Goal: Task Accomplishment & Management: Use online tool/utility

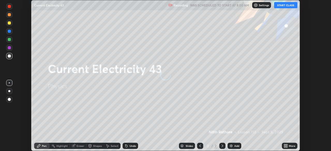
scroll to position [151, 331]
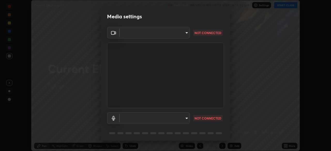
type input "c35a285883de36ed13854a1fbed0525b0d3f8b863e97d5e3b573df760e09333d"
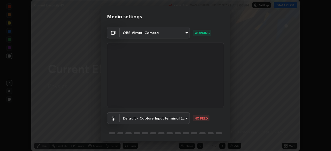
click at [188, 115] on body "Erase all Current Electricity 43 Recording WAS SCHEDULED TO START AT 8:00 AM Se…" at bounding box center [165, 75] width 331 height 151
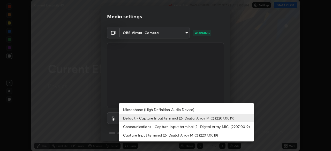
click at [191, 127] on li "Communications - Capture Input terminal (2- Digital Array MIC) (2207:0019)" at bounding box center [186, 127] width 135 height 9
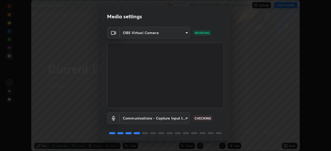
click at [177, 116] on body "Erase all Current Electricity 43 Recording WAS SCHEDULED TO START AT 8:00 AM Se…" at bounding box center [165, 75] width 331 height 151
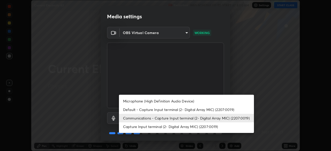
click at [179, 99] on li "Microphone (High Definition Audio Device)" at bounding box center [186, 101] width 135 height 9
type input "3d334ac0a462d559afaba984711ee6781e2bfd9c7b4003d7f15efc1d03da94cf"
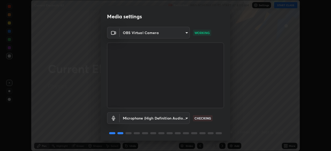
scroll to position [18, 0]
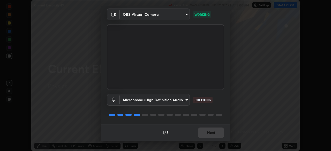
click at [211, 136] on div "1 / 5 Next" at bounding box center [165, 133] width 129 height 17
click at [211, 134] on div "1 / 5 Next" at bounding box center [165, 133] width 129 height 17
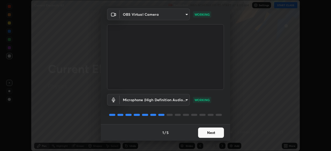
click at [215, 133] on button "Next" at bounding box center [211, 133] width 26 height 10
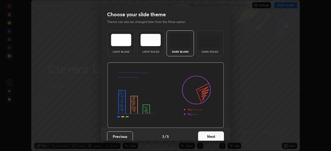
click at [216, 133] on button "Next" at bounding box center [211, 137] width 26 height 10
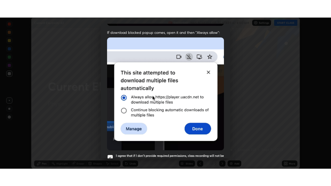
scroll to position [124, 0]
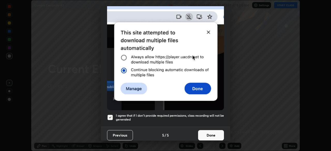
click at [216, 132] on button "Done" at bounding box center [211, 135] width 26 height 10
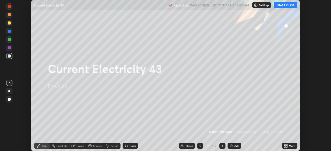
click at [287, 145] on icon at bounding box center [286, 145] width 1 height 1
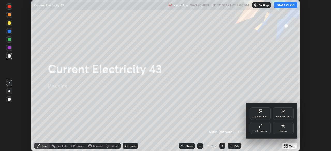
click at [261, 130] on div "Full screen" at bounding box center [260, 131] width 13 height 3
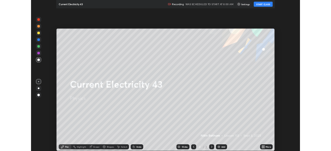
scroll to position [186, 331]
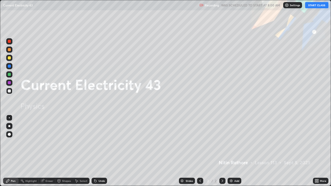
click at [314, 5] on button "START CLASS" at bounding box center [316, 5] width 23 height 6
click at [233, 151] on div "Add" at bounding box center [235, 181] width 14 height 6
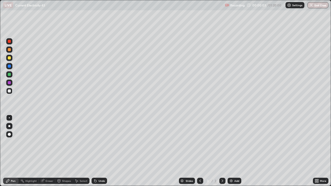
click at [8, 125] on div at bounding box center [9, 126] width 6 height 6
click at [65, 151] on div "Shapes" at bounding box center [66, 181] width 9 height 3
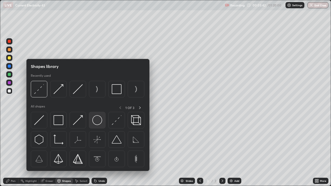
click at [99, 120] on img at bounding box center [97, 120] width 10 height 10
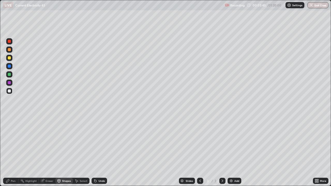
click at [65, 151] on div "Shapes" at bounding box center [66, 181] width 9 height 3
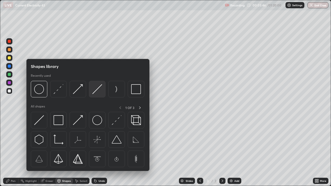
click at [100, 90] on img at bounding box center [97, 89] width 10 height 10
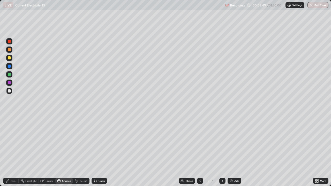
click at [64, 151] on div "Shapes" at bounding box center [66, 181] width 9 height 3
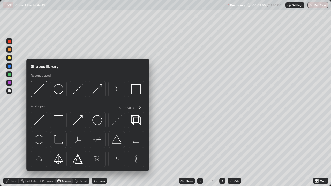
click at [59, 93] on img at bounding box center [59, 89] width 10 height 10
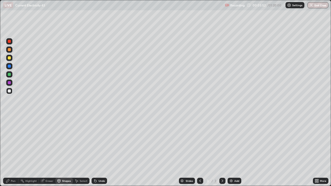
click at [61, 151] on icon at bounding box center [59, 181] width 4 height 4
click at [17, 151] on div "Pen" at bounding box center [11, 181] width 16 height 6
click at [100, 151] on div "Undo" at bounding box center [102, 181] width 6 height 3
click at [66, 151] on div "Shapes" at bounding box center [66, 181] width 9 height 3
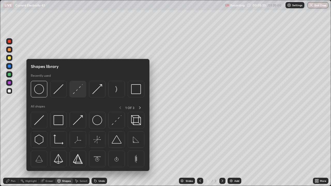
click at [78, 94] on img at bounding box center [78, 89] width 10 height 10
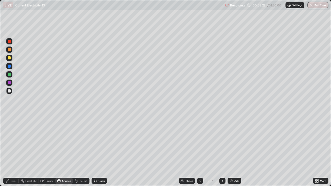
click at [82, 151] on div "Select" at bounding box center [84, 181] width 8 height 3
click at [14, 151] on div "Pen" at bounding box center [13, 181] width 5 height 3
click at [10, 59] on div at bounding box center [9, 57] width 3 height 3
click at [69, 151] on div "Shapes" at bounding box center [64, 181] width 18 height 6
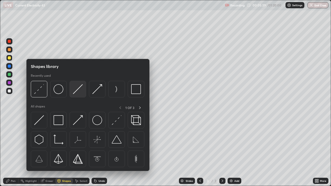
click at [81, 91] on img at bounding box center [78, 89] width 10 height 10
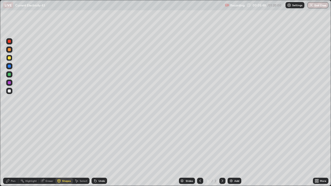
click at [9, 151] on icon at bounding box center [7, 181] width 3 height 3
click at [11, 92] on div at bounding box center [9, 91] width 6 height 6
click at [230, 151] on img at bounding box center [231, 181] width 4 height 4
click at [232, 151] on div "Add" at bounding box center [235, 181] width 14 height 6
click at [200, 151] on icon at bounding box center [200, 181] width 4 height 4
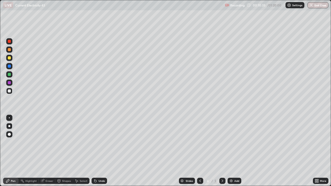
click at [62, 151] on div "Shapes" at bounding box center [66, 181] width 9 height 3
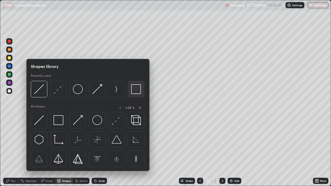
click at [136, 90] on img at bounding box center [136, 89] width 10 height 10
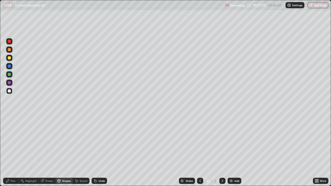
click at [62, 151] on div "Shapes" at bounding box center [66, 181] width 9 height 3
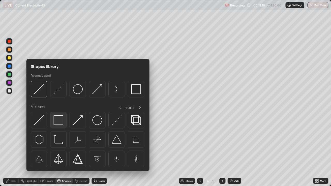
click at [60, 120] on img at bounding box center [59, 120] width 10 height 10
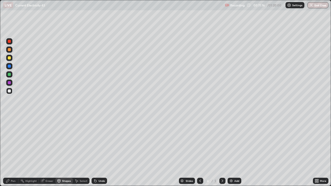
click at [99, 151] on div "Undo" at bounding box center [100, 181] width 16 height 6
click at [65, 151] on div "Shapes" at bounding box center [64, 181] width 18 height 6
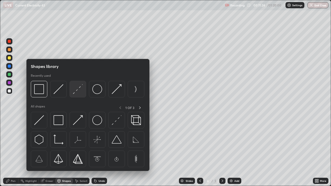
click at [78, 89] on img at bounding box center [78, 89] width 10 height 10
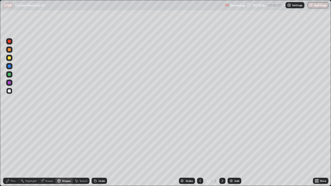
click at [66, 151] on div "Shapes" at bounding box center [66, 181] width 9 height 3
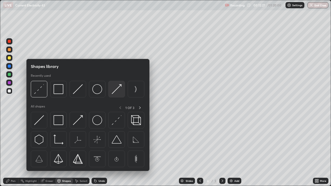
click at [116, 91] on img at bounding box center [117, 89] width 10 height 10
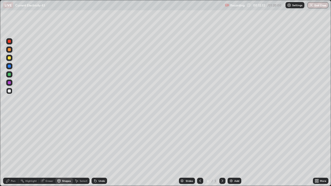
click at [11, 151] on div "Pen" at bounding box center [11, 181] width 16 height 6
click at [9, 58] on div at bounding box center [9, 57] width 3 height 3
click at [85, 151] on div "Select" at bounding box center [84, 181] width 8 height 3
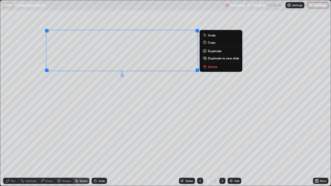
click at [12, 151] on div "Pen" at bounding box center [13, 181] width 5 height 3
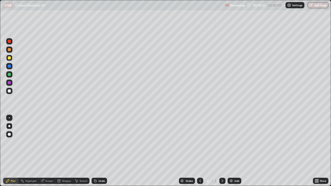
click at [9, 91] on div at bounding box center [9, 91] width 3 height 3
click at [99, 151] on div "Undo" at bounding box center [102, 181] width 6 height 3
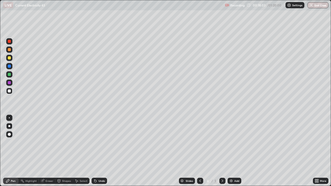
click at [67, 151] on div "Shapes" at bounding box center [66, 181] width 9 height 3
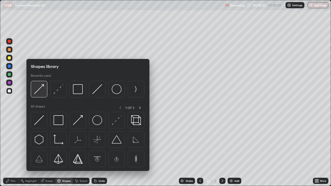
click at [41, 89] on img at bounding box center [39, 89] width 10 height 10
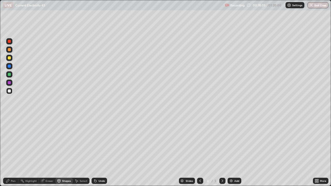
click at [10, 76] on div at bounding box center [9, 74] width 6 height 6
click at [7, 151] on icon at bounding box center [8, 181] width 4 height 4
click at [60, 151] on icon at bounding box center [59, 181] width 4 height 4
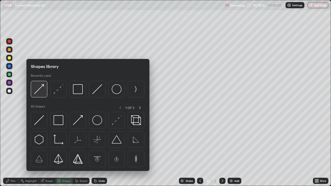
click at [39, 92] on img at bounding box center [39, 89] width 10 height 10
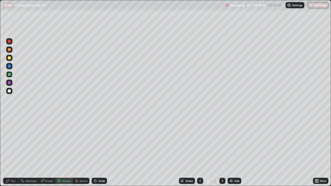
click at [12, 151] on div "Pen" at bounding box center [13, 181] width 5 height 3
click at [10, 92] on div at bounding box center [9, 91] width 3 height 3
click at [222, 151] on icon at bounding box center [223, 181] width 4 height 4
click at [64, 151] on div "Shapes" at bounding box center [64, 181] width 18 height 6
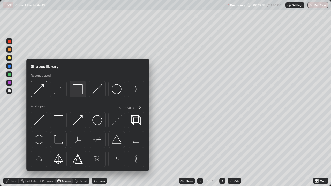
click at [78, 89] on img at bounding box center [78, 89] width 10 height 10
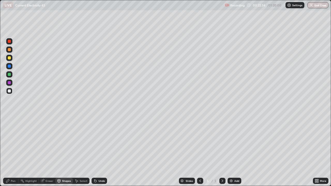
click at [10, 151] on div "Pen" at bounding box center [11, 181] width 16 height 6
click at [70, 151] on div "Shapes" at bounding box center [64, 181] width 18 height 6
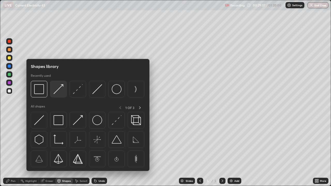
click at [61, 92] on img at bounding box center [59, 89] width 10 height 10
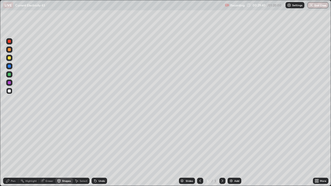
click at [8, 151] on icon at bounding box center [7, 181] width 3 height 3
click at [61, 151] on icon at bounding box center [59, 181] width 4 height 4
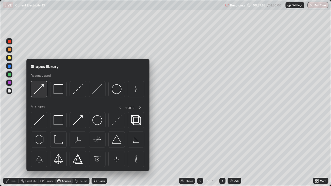
click at [41, 91] on img at bounding box center [39, 89] width 10 height 10
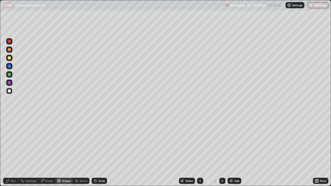
click at [13, 151] on div "Pen" at bounding box center [13, 181] width 5 height 3
click at [59, 151] on icon at bounding box center [59, 181] width 3 height 3
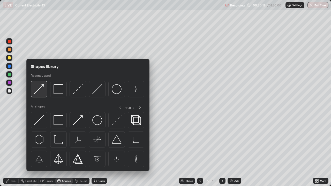
click at [40, 90] on img at bounding box center [39, 89] width 10 height 10
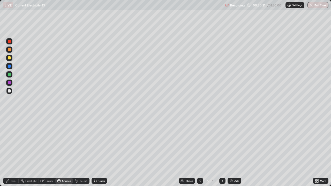
click at [13, 151] on div "Pen" at bounding box center [13, 181] width 5 height 3
click at [61, 151] on icon at bounding box center [59, 181] width 4 height 4
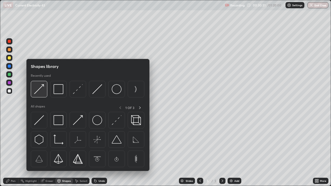
click at [42, 93] on img at bounding box center [39, 89] width 10 height 10
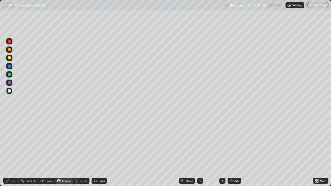
click at [11, 151] on div "Pen" at bounding box center [11, 181] width 16 height 6
click at [99, 151] on div "Undo" at bounding box center [102, 181] width 6 height 3
click at [99, 151] on div "Undo" at bounding box center [100, 181] width 16 height 6
click at [104, 151] on div "Undo" at bounding box center [102, 181] width 6 height 3
click at [101, 151] on div "Undo" at bounding box center [102, 181] width 6 height 3
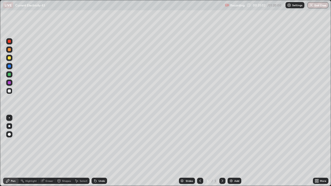
click at [100, 151] on div "Undo" at bounding box center [102, 181] width 6 height 3
click at [62, 151] on div "Shapes" at bounding box center [66, 181] width 9 height 3
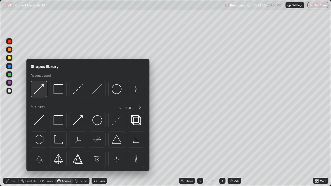
click at [40, 95] on div at bounding box center [39, 89] width 17 height 17
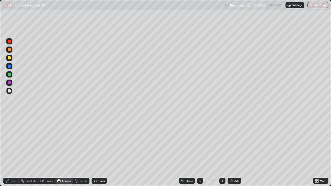
click at [15, 151] on div "Pen" at bounding box center [13, 181] width 5 height 3
click at [101, 151] on div "Undo" at bounding box center [102, 181] width 6 height 3
click at [69, 151] on div "Shapes" at bounding box center [66, 181] width 9 height 3
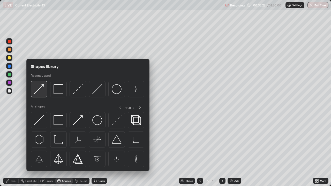
click at [42, 94] on img at bounding box center [39, 89] width 10 height 10
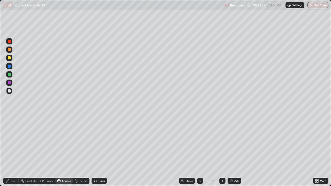
click at [13, 151] on div "Pen" at bounding box center [13, 181] width 5 height 3
click at [97, 151] on icon at bounding box center [95, 181] width 4 height 4
click at [233, 151] on div "Add" at bounding box center [235, 181] width 14 height 6
click at [65, 151] on div "Shapes" at bounding box center [66, 181] width 9 height 3
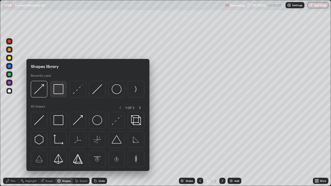
click at [58, 91] on img at bounding box center [59, 89] width 10 height 10
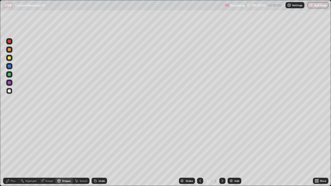
click at [16, 151] on div "Pen" at bounding box center [11, 181] width 16 height 6
click at [64, 151] on div "Shapes" at bounding box center [64, 181] width 18 height 6
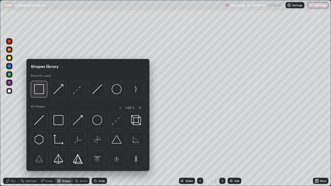
click at [40, 92] on img at bounding box center [39, 89] width 10 height 10
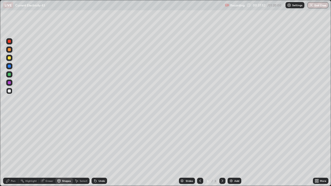
click at [67, 151] on div "Shapes" at bounding box center [64, 181] width 18 height 6
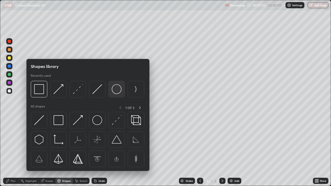
click at [116, 91] on img at bounding box center [117, 89] width 10 height 10
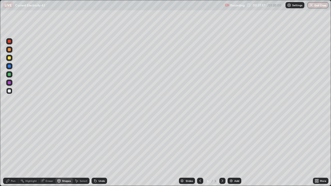
click at [64, 151] on div "Shapes" at bounding box center [66, 181] width 9 height 3
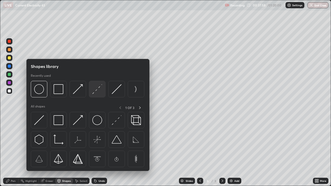
click at [99, 89] on img at bounding box center [97, 89] width 10 height 10
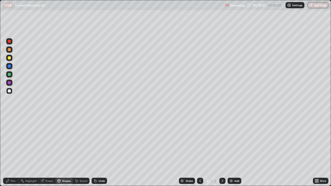
click at [10, 151] on icon at bounding box center [8, 181] width 4 height 4
click at [65, 151] on div "Shapes" at bounding box center [64, 181] width 18 height 6
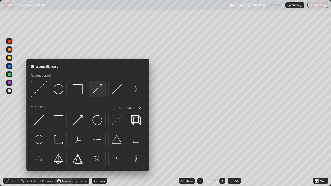
click at [96, 89] on img at bounding box center [97, 89] width 10 height 10
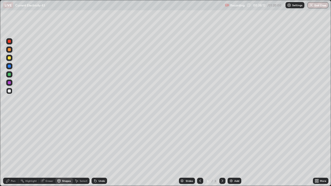
click at [9, 59] on div at bounding box center [9, 57] width 3 height 3
click at [11, 151] on div "Pen" at bounding box center [11, 181] width 16 height 6
click at [11, 91] on div at bounding box center [9, 91] width 3 height 3
click at [70, 151] on div "Shapes" at bounding box center [66, 181] width 9 height 3
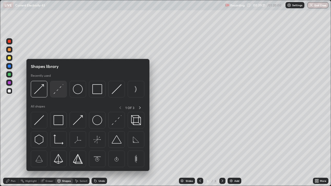
click at [61, 92] on img at bounding box center [59, 89] width 10 height 10
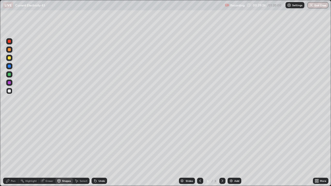
click at [65, 151] on div "Shapes" at bounding box center [66, 181] width 9 height 3
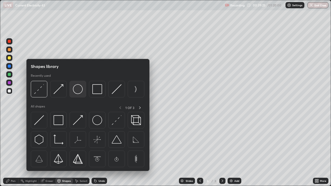
click at [77, 90] on img at bounding box center [78, 89] width 10 height 10
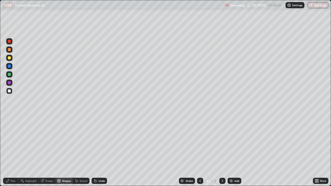
click at [99, 151] on div "Undo" at bounding box center [102, 181] width 6 height 3
click at [67, 151] on div "Shapes" at bounding box center [66, 181] width 9 height 3
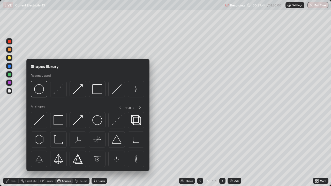
click at [68, 151] on div "Shapes" at bounding box center [66, 181] width 9 height 3
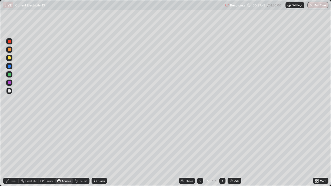
click at [68, 151] on div "Shapes" at bounding box center [64, 181] width 18 height 6
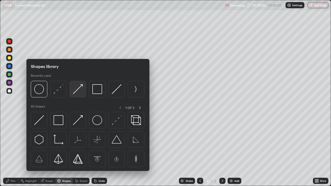
click at [79, 90] on img at bounding box center [78, 89] width 10 height 10
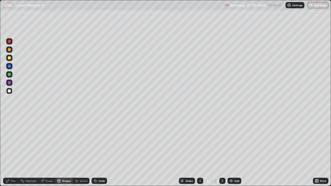
click at [82, 151] on div "Select" at bounding box center [84, 181] width 8 height 3
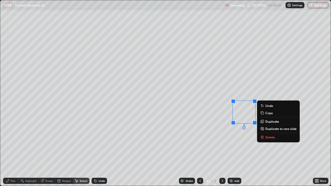
click at [63, 151] on div "Shapes" at bounding box center [66, 181] width 9 height 3
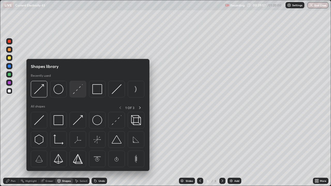
click at [79, 92] on img at bounding box center [78, 89] width 10 height 10
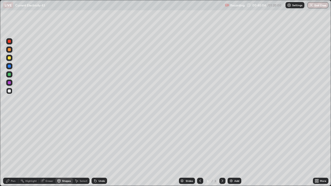
click at [16, 151] on div "Pen" at bounding box center [11, 181] width 16 height 6
click at [63, 151] on div "Shapes" at bounding box center [66, 181] width 9 height 3
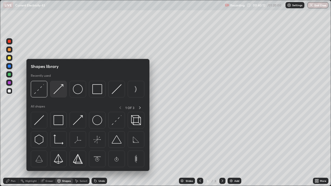
click at [58, 90] on img at bounding box center [59, 89] width 10 height 10
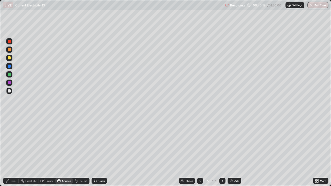
click at [15, 151] on div "Pen" at bounding box center [13, 181] width 5 height 3
click at [234, 151] on div "Add" at bounding box center [235, 181] width 14 height 6
click at [64, 151] on div "Shapes" at bounding box center [66, 181] width 9 height 3
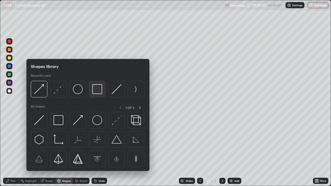
click at [99, 88] on img at bounding box center [97, 89] width 10 height 10
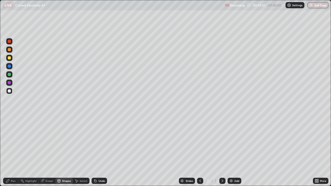
click at [66, 151] on div "Shapes" at bounding box center [66, 181] width 9 height 3
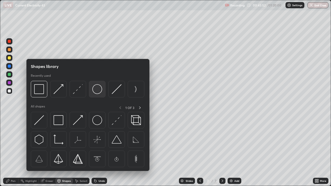
click at [98, 92] on img at bounding box center [97, 89] width 10 height 10
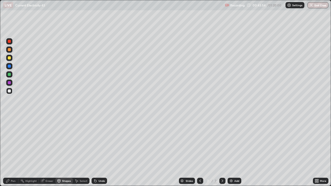
click at [10, 59] on div at bounding box center [9, 57] width 3 height 3
click at [84, 151] on div "Select" at bounding box center [81, 181] width 17 height 6
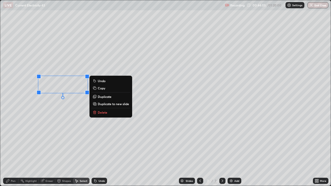
click at [105, 98] on p "Duplicate" at bounding box center [105, 97] width 14 height 4
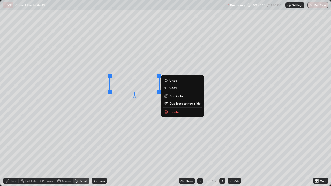
click at [177, 96] on p "Duplicate" at bounding box center [177, 96] width 14 height 4
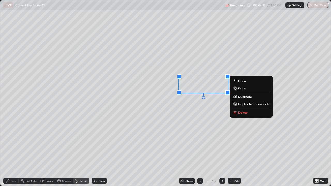
click at [249, 96] on p "Duplicate" at bounding box center [245, 97] width 14 height 4
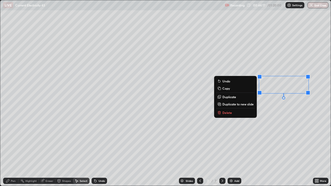
click at [59, 151] on icon at bounding box center [59, 181] width 3 height 3
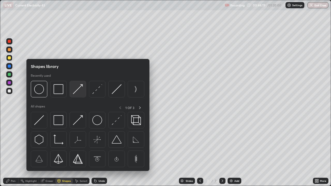
click at [78, 90] on img at bounding box center [78, 89] width 10 height 10
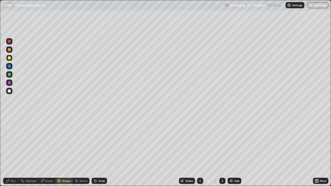
click at [13, 151] on div "Pen" at bounding box center [13, 181] width 5 height 3
click at [9, 92] on div at bounding box center [9, 91] width 3 height 3
click at [65, 151] on div "Shapes" at bounding box center [66, 181] width 9 height 3
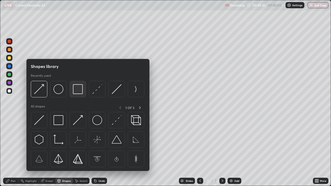
click at [80, 89] on img at bounding box center [78, 89] width 10 height 10
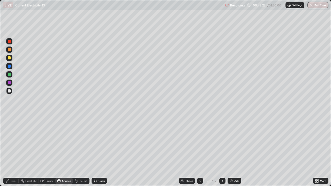
click at [13, 151] on div "Pen" at bounding box center [13, 181] width 5 height 3
click at [79, 151] on div "Select" at bounding box center [81, 181] width 17 height 6
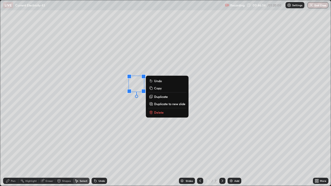
click at [49, 151] on div "Eraser" at bounding box center [50, 181] width 8 height 3
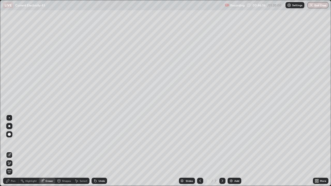
click at [9, 151] on div "Pen" at bounding box center [11, 181] width 16 height 6
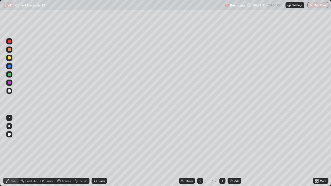
click at [9, 58] on div at bounding box center [9, 57] width 3 height 3
click at [62, 151] on div "Shapes" at bounding box center [66, 181] width 9 height 3
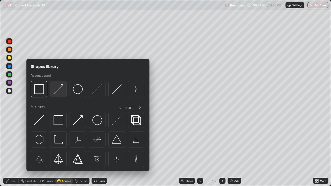
click at [58, 91] on img at bounding box center [59, 89] width 10 height 10
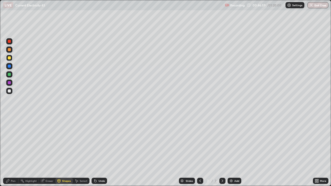
click at [9, 50] on div at bounding box center [9, 49] width 3 height 3
click at [12, 151] on div "Pen" at bounding box center [13, 181] width 5 height 3
click at [65, 151] on div "Shapes" at bounding box center [66, 181] width 9 height 3
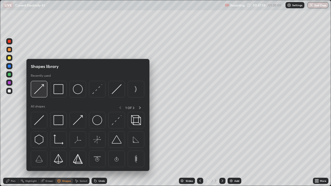
click at [40, 90] on img at bounding box center [39, 89] width 10 height 10
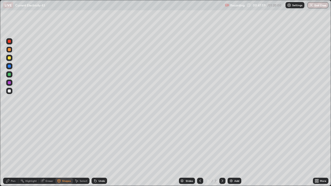
click at [11, 75] on div at bounding box center [9, 74] width 6 height 6
click at [8, 151] on icon at bounding box center [7, 181] width 3 height 3
click at [9, 93] on div at bounding box center [9, 91] width 6 height 6
click at [47, 151] on div "Eraser" at bounding box center [50, 181] width 8 height 3
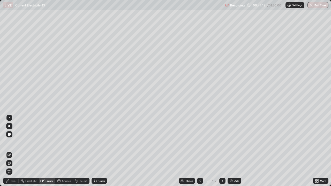
click at [13, 151] on div "Pen" at bounding box center [13, 181] width 5 height 3
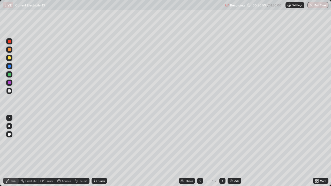
click at [81, 151] on div "Select" at bounding box center [84, 181] width 8 height 3
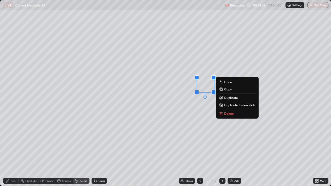
click at [49, 151] on div "Eraser" at bounding box center [50, 181] width 8 height 3
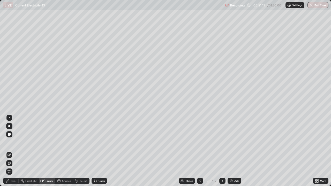
click at [13, 151] on div "Pen" at bounding box center [13, 181] width 5 height 3
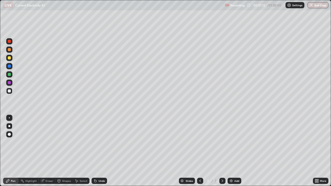
click at [10, 59] on div at bounding box center [9, 57] width 3 height 3
click at [65, 151] on div "Shapes" at bounding box center [66, 181] width 9 height 3
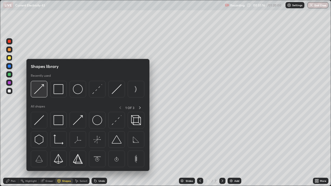
click at [42, 90] on img at bounding box center [39, 89] width 10 height 10
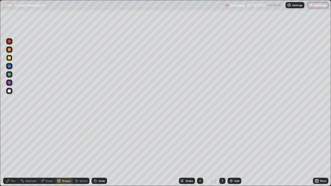
click at [9, 75] on div at bounding box center [9, 74] width 3 height 3
click at [12, 151] on div "Pen" at bounding box center [11, 181] width 16 height 6
click at [11, 91] on div at bounding box center [9, 91] width 3 height 3
click at [9, 50] on div at bounding box center [9, 49] width 3 height 3
click at [67, 151] on div "Shapes" at bounding box center [66, 181] width 9 height 3
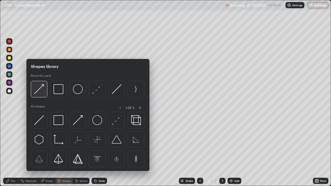
click at [39, 91] on img at bounding box center [39, 89] width 10 height 10
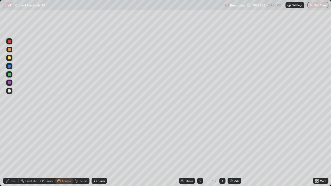
click at [10, 74] on div at bounding box center [9, 74] width 3 height 3
click at [12, 151] on div "Pen" at bounding box center [13, 181] width 5 height 3
click at [9, 92] on div at bounding box center [9, 91] width 3 height 3
click at [66, 151] on div "Shapes" at bounding box center [66, 181] width 9 height 3
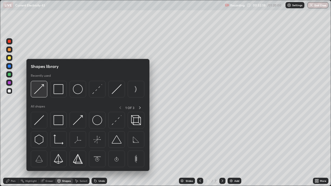
click at [41, 93] on img at bounding box center [39, 89] width 10 height 10
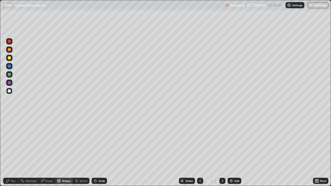
click at [17, 151] on div "Pen" at bounding box center [11, 181] width 16 height 6
click at [232, 151] on img at bounding box center [231, 181] width 4 height 4
click at [99, 151] on div "Undo" at bounding box center [102, 181] width 6 height 3
click at [200, 151] on icon at bounding box center [201, 181] width 2 height 3
click at [222, 151] on icon at bounding box center [223, 181] width 4 height 4
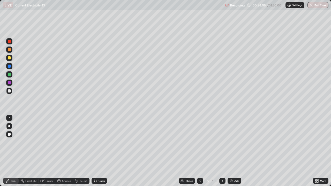
click at [200, 151] on icon at bounding box center [200, 181] width 4 height 4
click at [222, 151] on icon at bounding box center [223, 181] width 4 height 4
click at [200, 151] on icon at bounding box center [200, 181] width 4 height 4
click at [223, 151] on icon at bounding box center [223, 181] width 2 height 3
click at [200, 151] on icon at bounding box center [200, 181] width 4 height 4
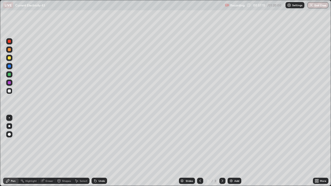
click at [224, 151] on div at bounding box center [223, 181] width 6 height 6
click at [200, 151] on icon at bounding box center [200, 181] width 4 height 4
click at [222, 151] on icon at bounding box center [223, 181] width 4 height 4
click at [200, 151] on icon at bounding box center [200, 181] width 4 height 4
click at [223, 151] on icon at bounding box center [223, 181] width 4 height 4
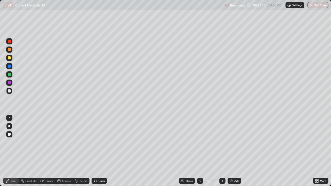
click at [199, 151] on icon at bounding box center [200, 181] width 4 height 4
click at [222, 151] on icon at bounding box center [223, 181] width 4 height 4
click at [202, 151] on div at bounding box center [200, 181] width 6 height 6
click at [222, 151] on div at bounding box center [223, 181] width 6 height 6
click at [200, 151] on icon at bounding box center [200, 181] width 4 height 4
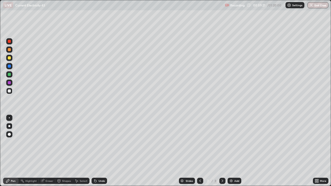
click at [222, 151] on icon at bounding box center [223, 181] width 4 height 4
click at [201, 151] on icon at bounding box center [200, 181] width 4 height 4
click at [221, 151] on div at bounding box center [223, 181] width 6 height 6
click at [200, 151] on icon at bounding box center [200, 181] width 4 height 4
click at [200, 151] on icon at bounding box center [201, 181] width 2 height 3
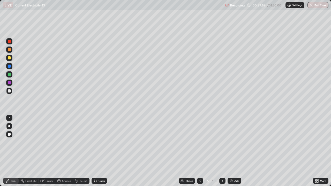
click at [199, 151] on icon at bounding box center [200, 181] width 4 height 4
click at [9, 58] on div at bounding box center [9, 57] width 3 height 3
click at [222, 151] on icon at bounding box center [223, 181] width 4 height 4
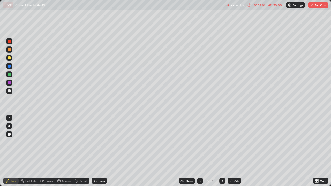
click at [317, 151] on icon at bounding box center [316, 181] width 1 height 1
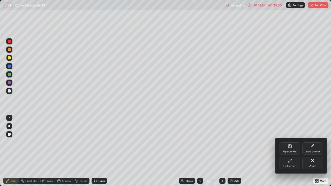
click at [292, 151] on div "Full screen" at bounding box center [290, 163] width 21 height 12
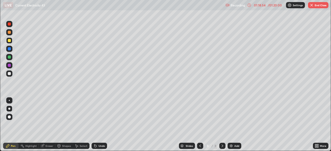
scroll to position [25736, 25556]
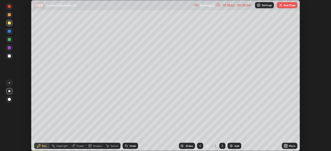
click at [311, 105] on div "Setting up your live class" at bounding box center [165, 75] width 331 height 151
click at [289, 7] on button "End Class" at bounding box center [287, 5] width 20 height 6
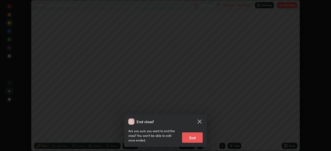
click at [194, 137] on button "End" at bounding box center [192, 138] width 21 height 10
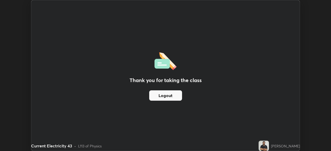
click at [167, 96] on button "Logout" at bounding box center [165, 96] width 33 height 10
